Goal: Information Seeking & Learning: Check status

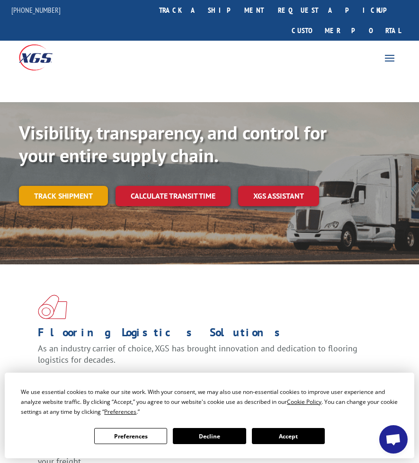
click at [64, 186] on link "Track shipment" at bounding box center [63, 196] width 89 height 20
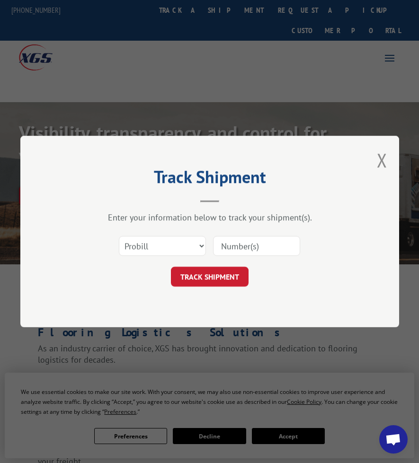
click at [229, 253] on input at bounding box center [256, 246] width 87 height 20
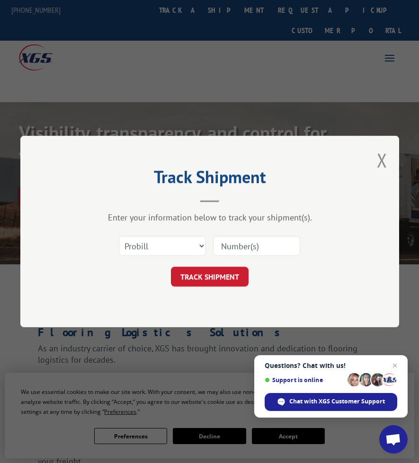
paste input "3049871"
type input "3049871"
click at [209, 273] on button "TRACK SHIPMENT" at bounding box center [210, 277] width 78 height 20
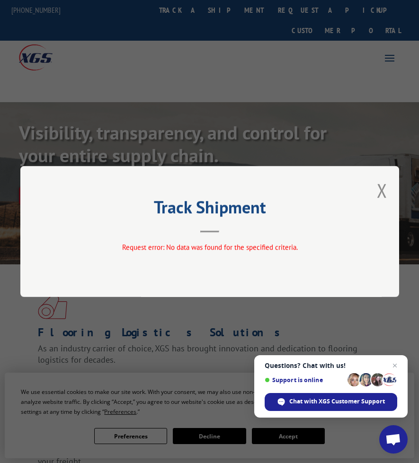
click at [389, 187] on div "Track Shipment Request error: No data was found for the specified criteria." at bounding box center [209, 231] width 378 height 131
click at [381, 190] on button "Close modal" at bounding box center [382, 190] width 10 height 25
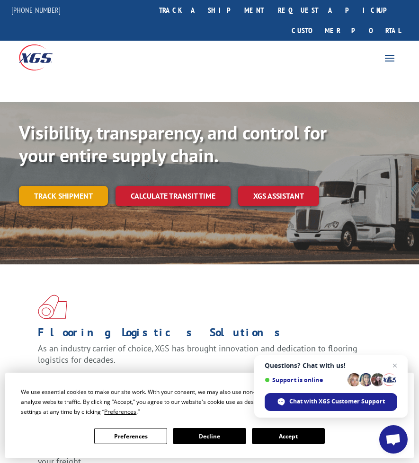
click at [24, 186] on link "Track shipment" at bounding box center [63, 196] width 89 height 20
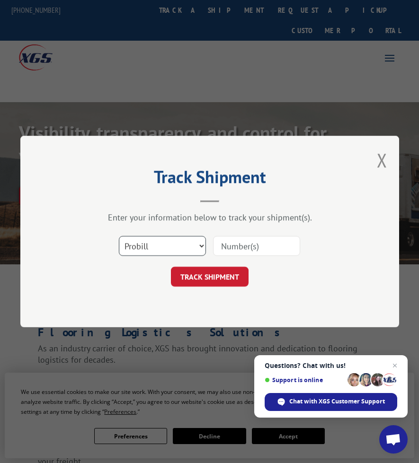
click at [180, 239] on select "Select category... Probill BOL PO" at bounding box center [162, 246] width 87 height 20
select select "bol"
click at [119, 236] on select "Select category... Probill BOL PO" at bounding box center [162, 246] width 87 height 20
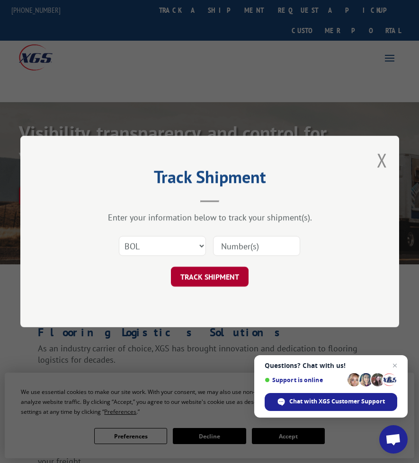
click at [215, 281] on button "TRACK SHIPMENT" at bounding box center [210, 277] width 78 height 20
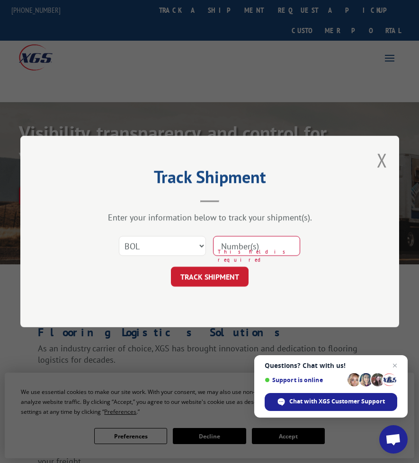
paste input "3049871"
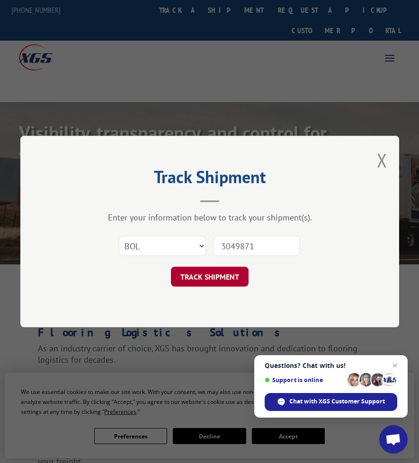
type input "3049871"
click at [232, 278] on button "TRACK SHIPMENT" at bounding box center [210, 277] width 78 height 20
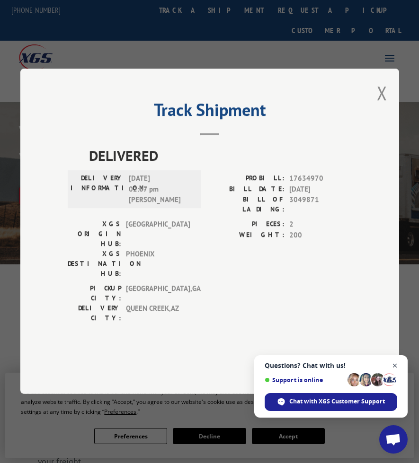
click at [394, 364] on span "Close chat" at bounding box center [395, 366] width 12 height 12
